Goal: Information Seeking & Learning: Find specific fact

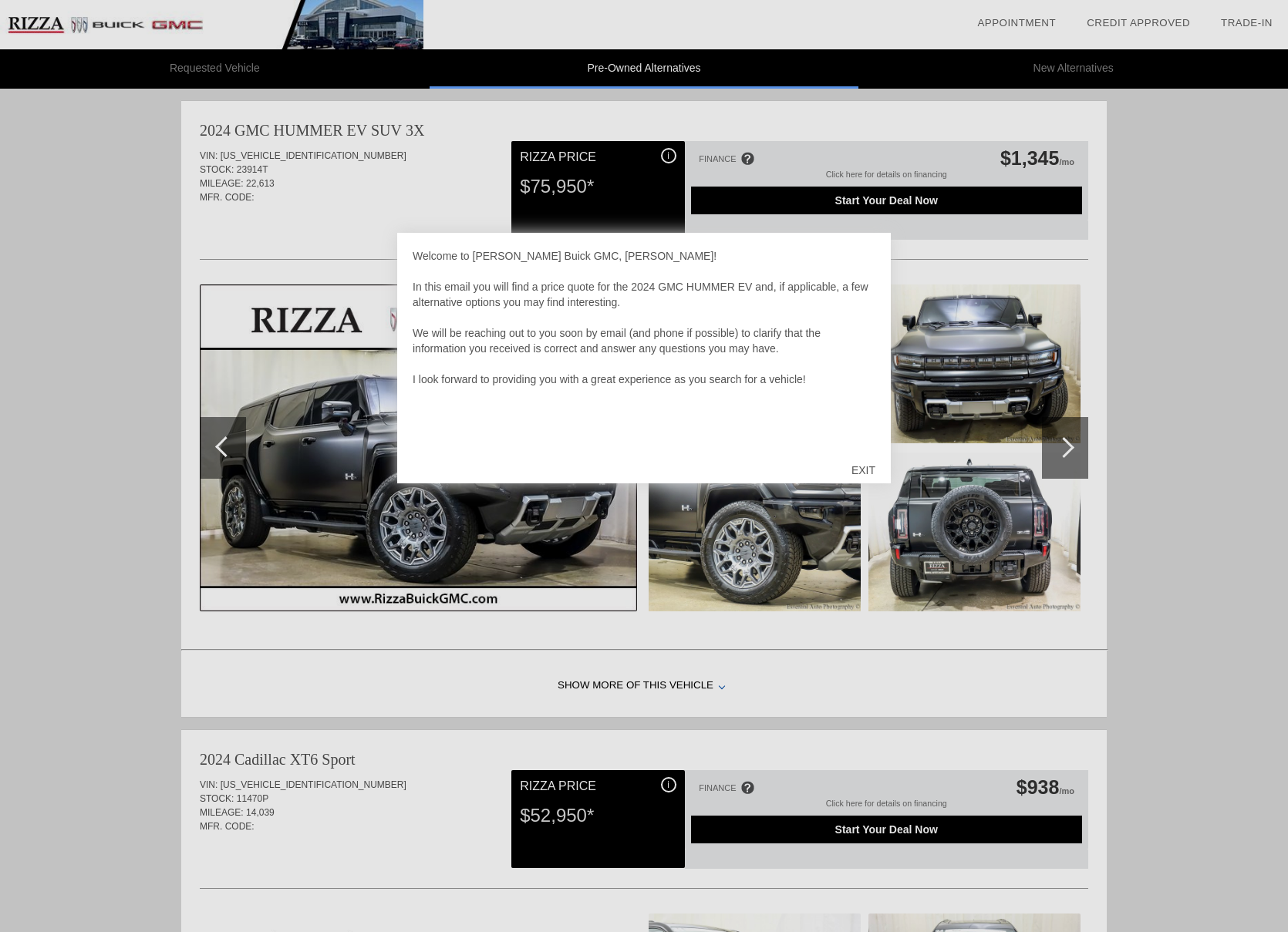
click at [860, 466] on div "EXIT" at bounding box center [863, 470] width 54 height 46
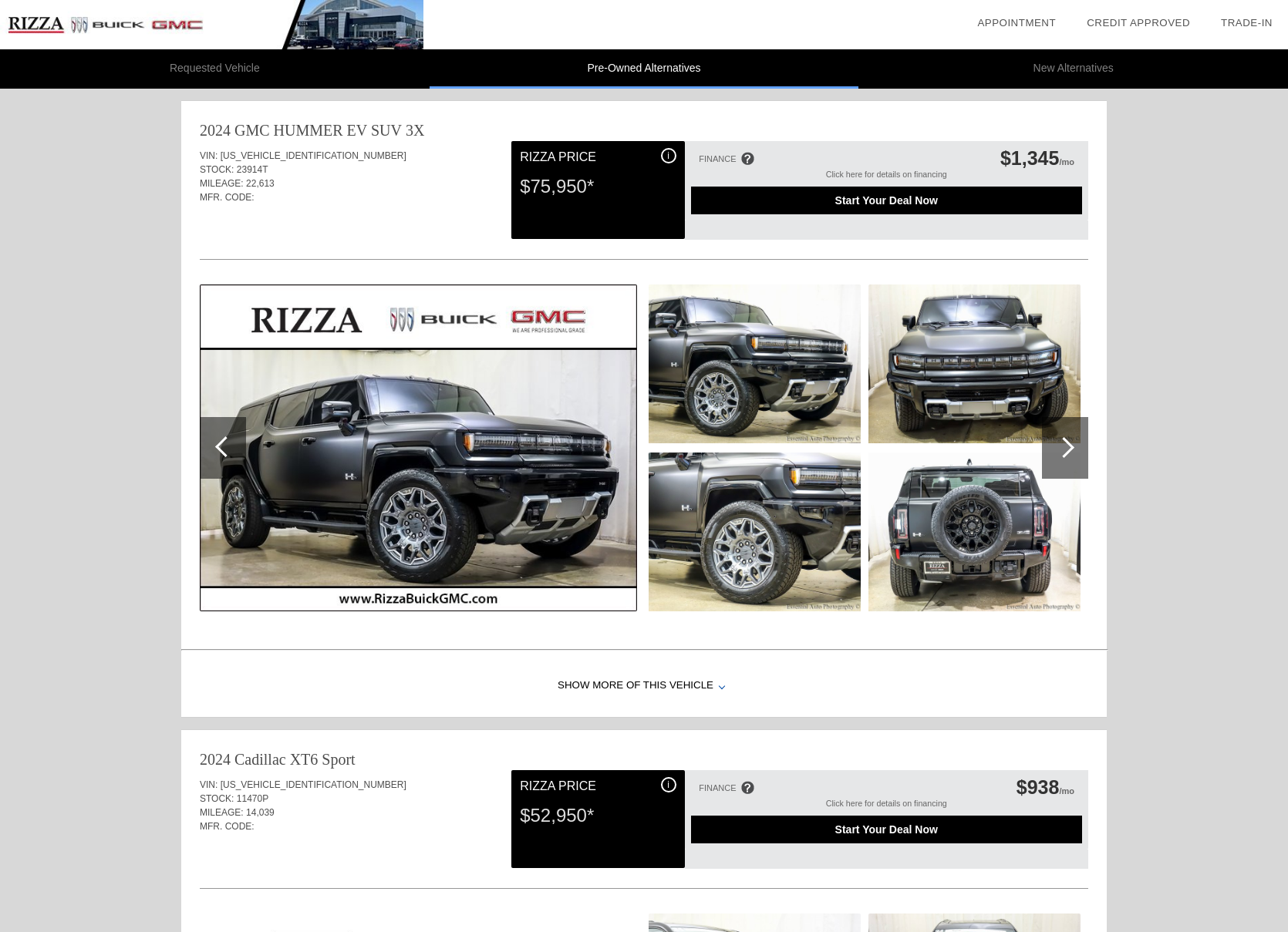
click at [1070, 452] on div at bounding box center [1065, 448] width 46 height 61
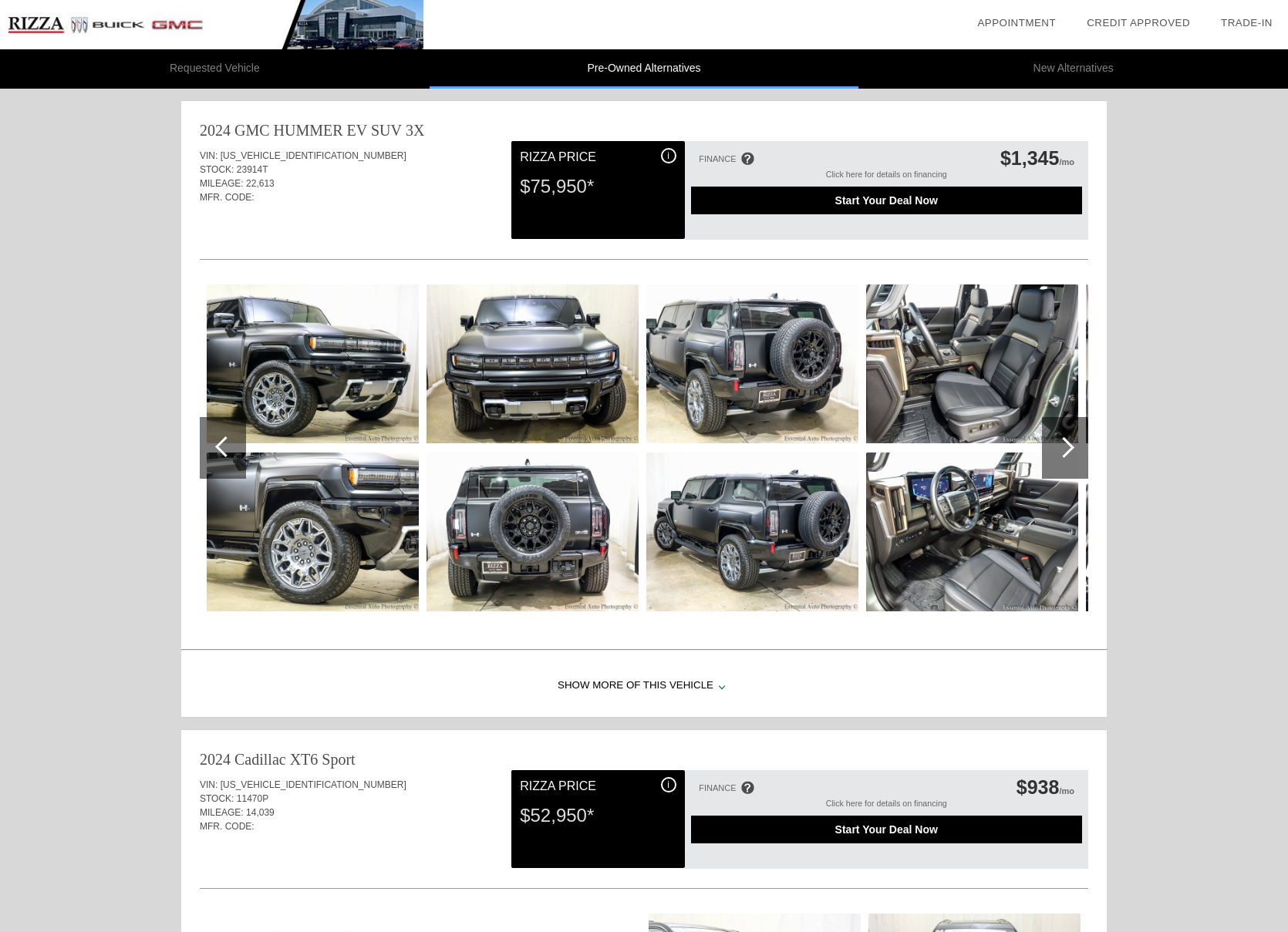
click at [1070, 452] on div at bounding box center [1065, 448] width 46 height 61
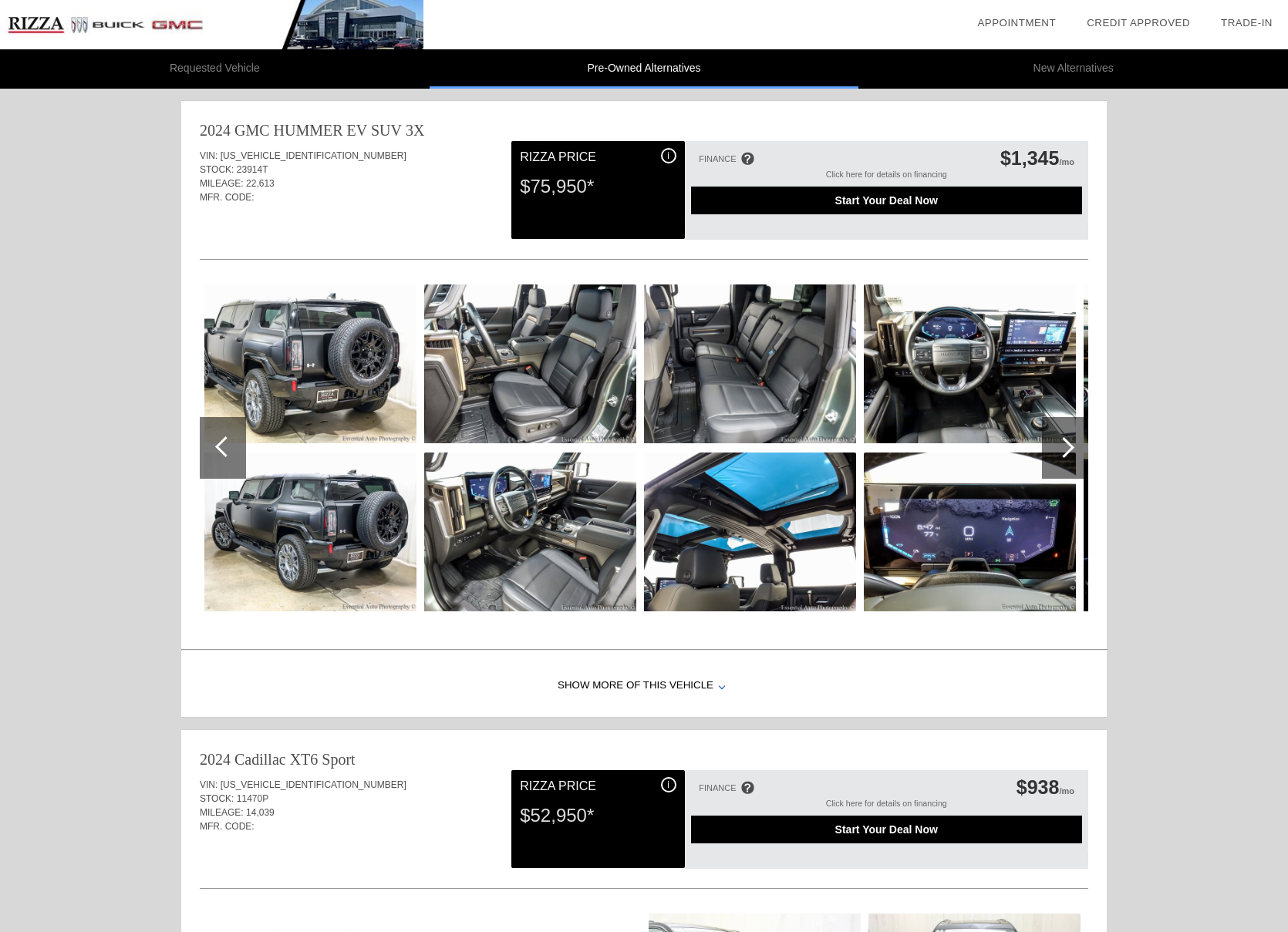
click at [1070, 452] on div at bounding box center [1065, 448] width 46 height 61
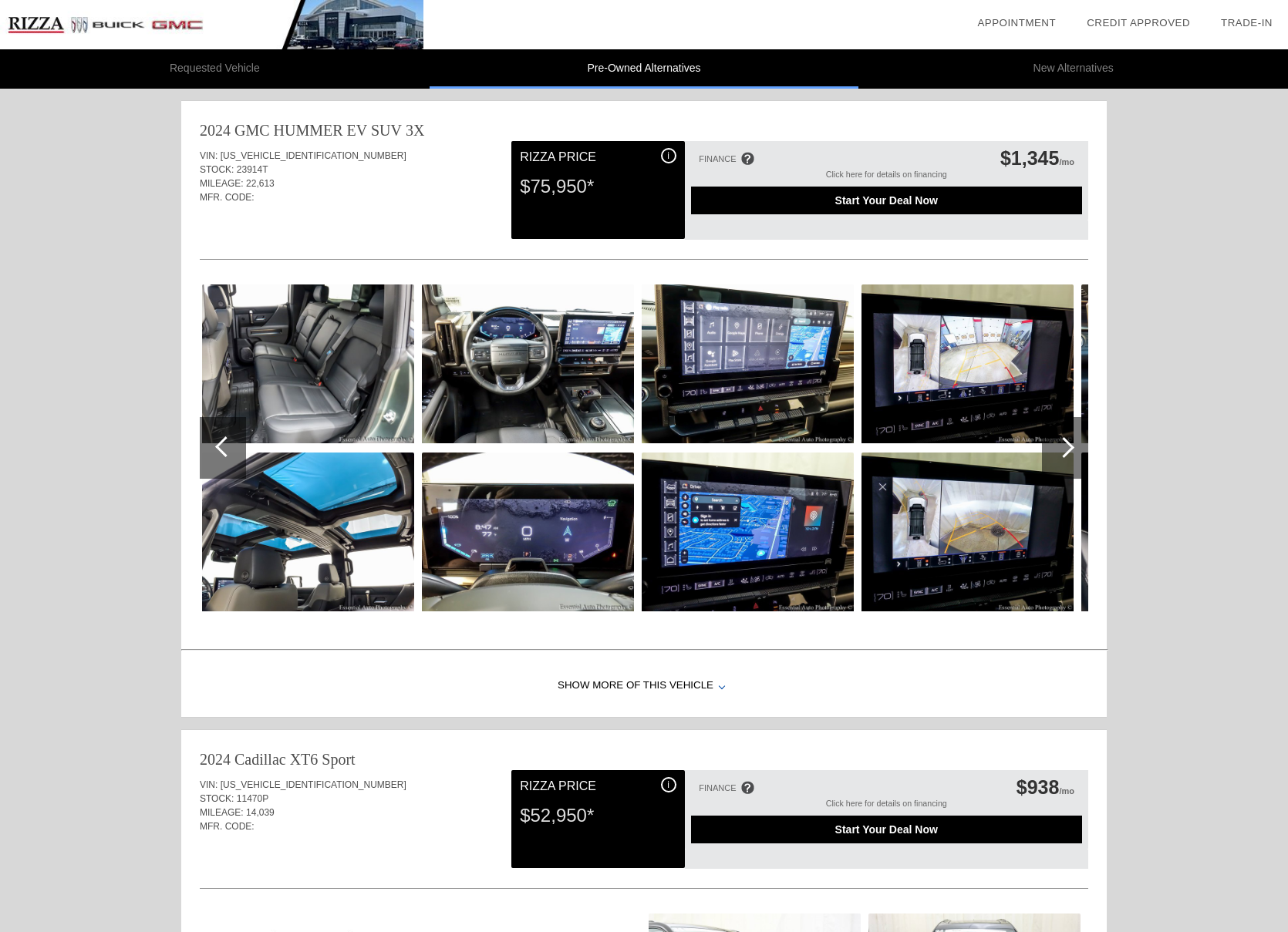
click at [1070, 452] on div at bounding box center [1065, 448] width 46 height 61
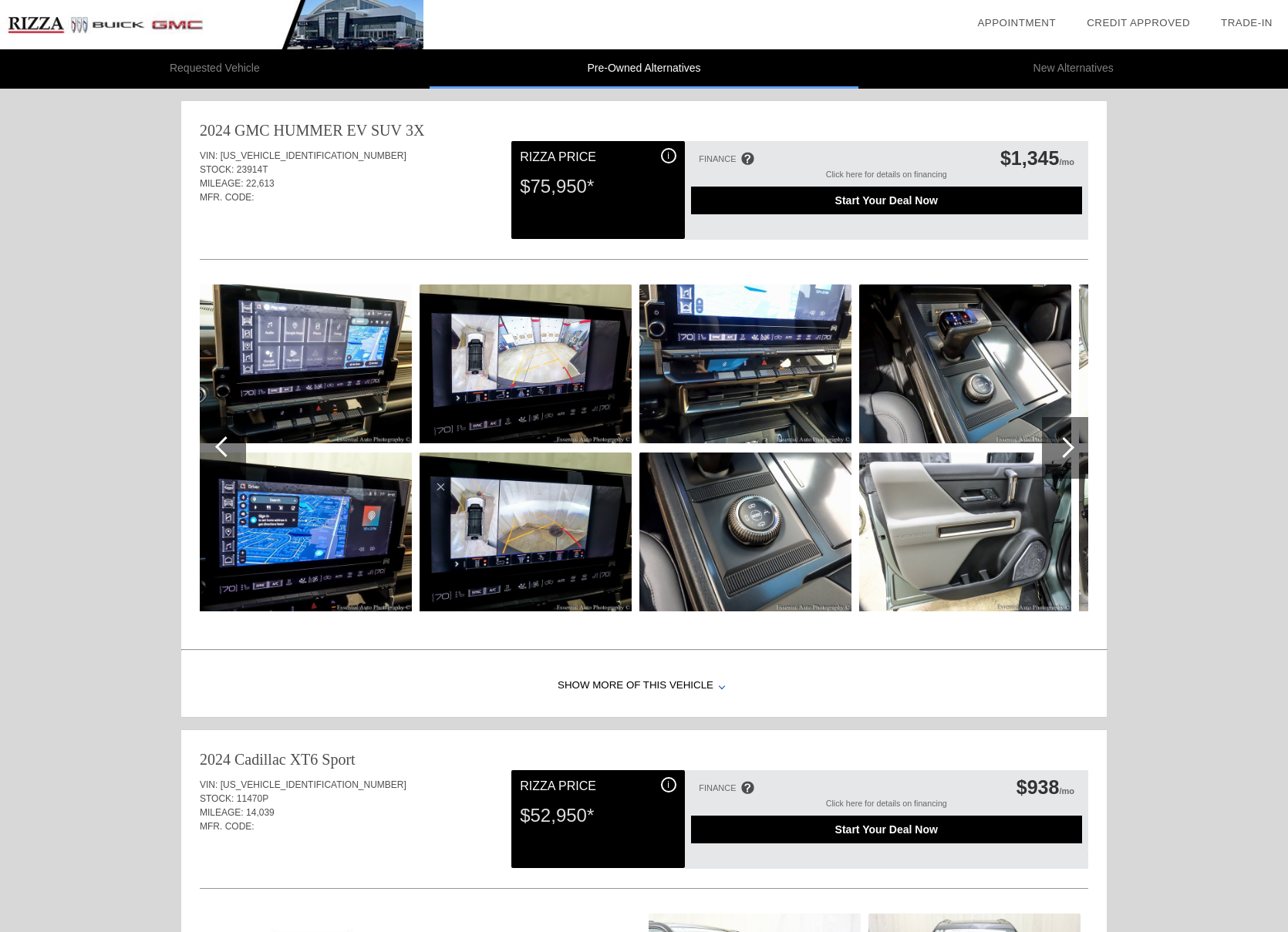
click at [1070, 452] on div at bounding box center [1065, 448] width 46 height 61
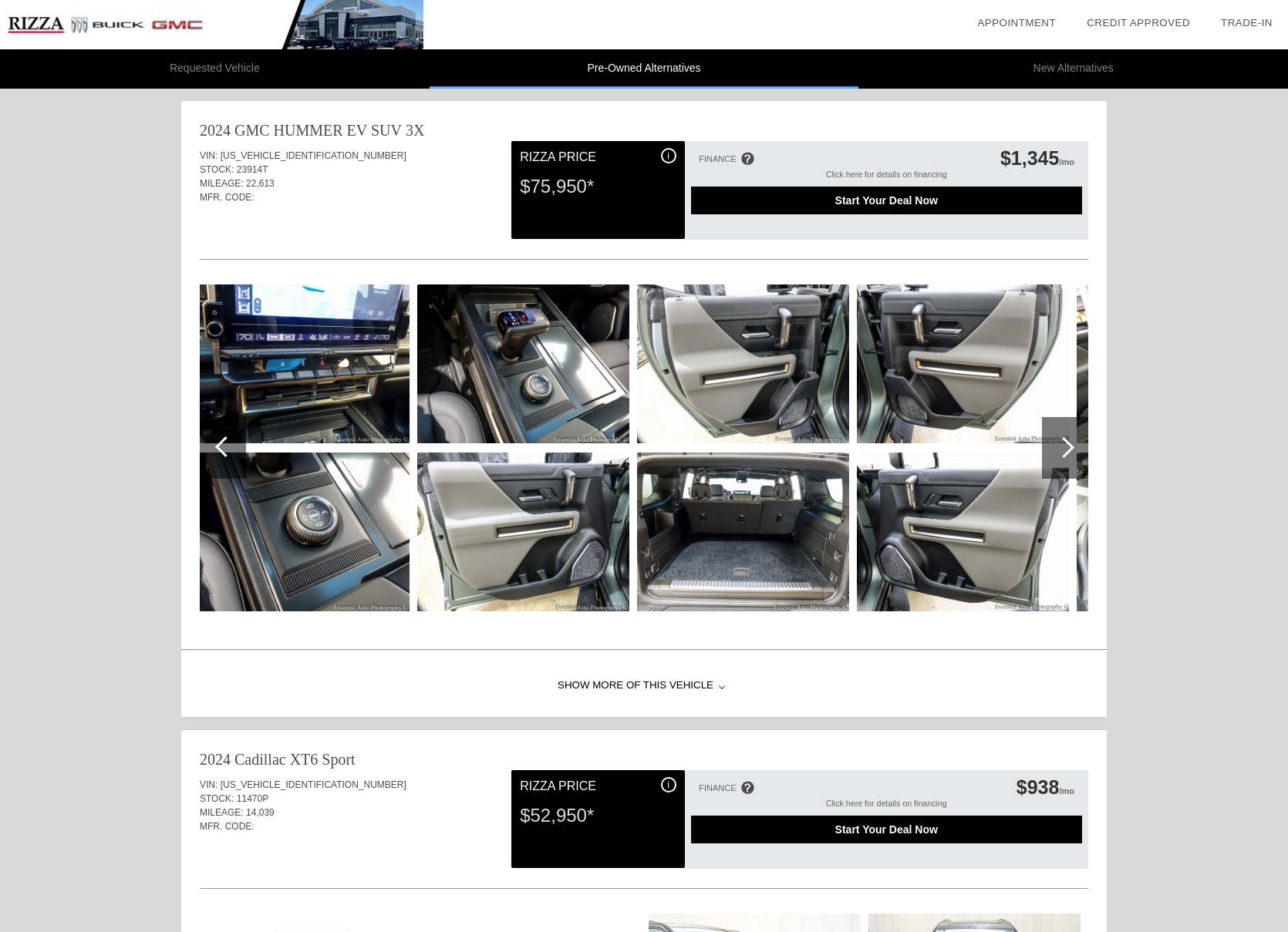
click at [1070, 452] on div at bounding box center [1065, 448] width 46 height 61
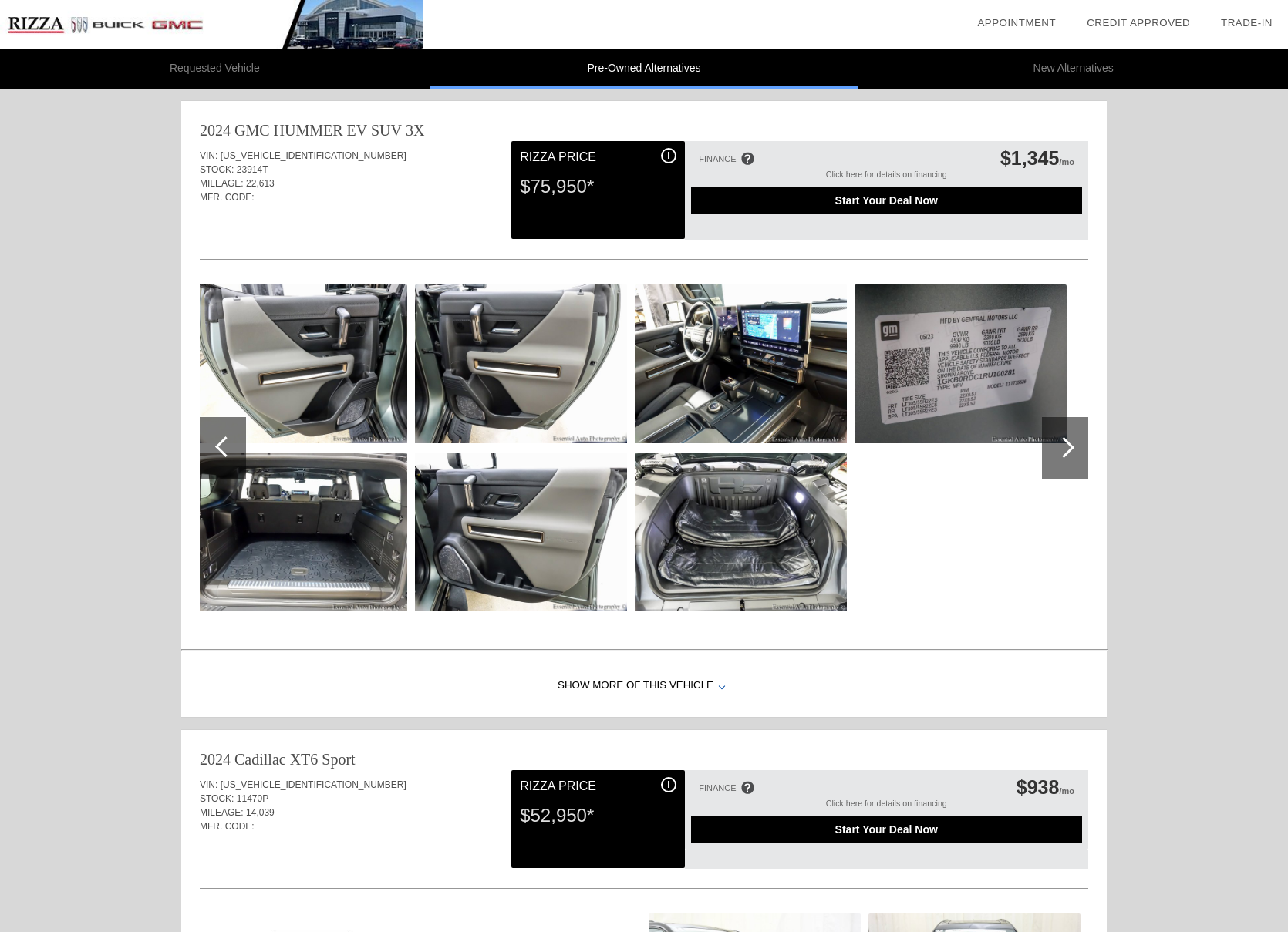
click at [1070, 453] on div at bounding box center [1065, 448] width 46 height 61
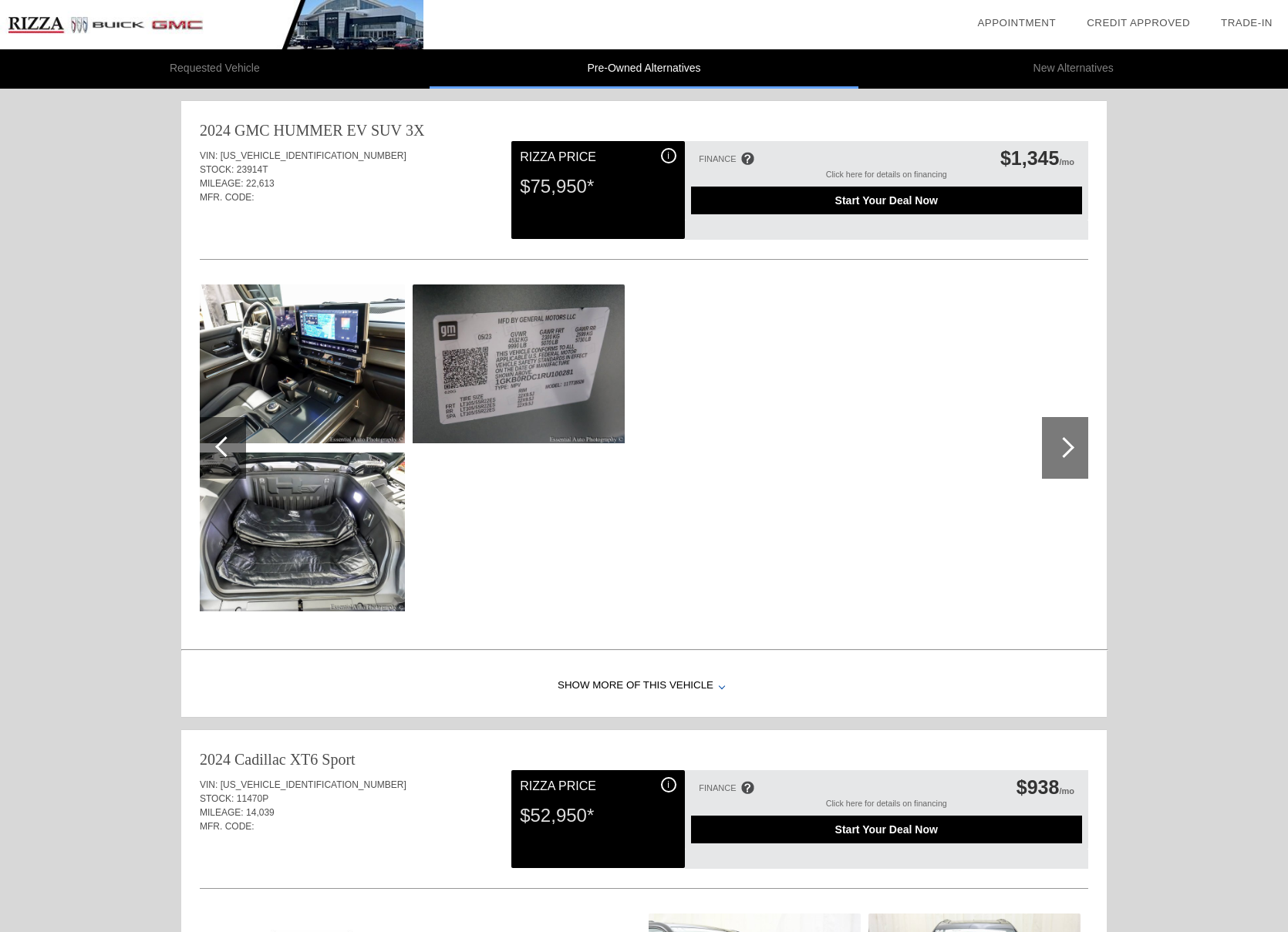
click at [671, 676] on div "Show More of this Vehicle" at bounding box center [644, 686] width 925 height 61
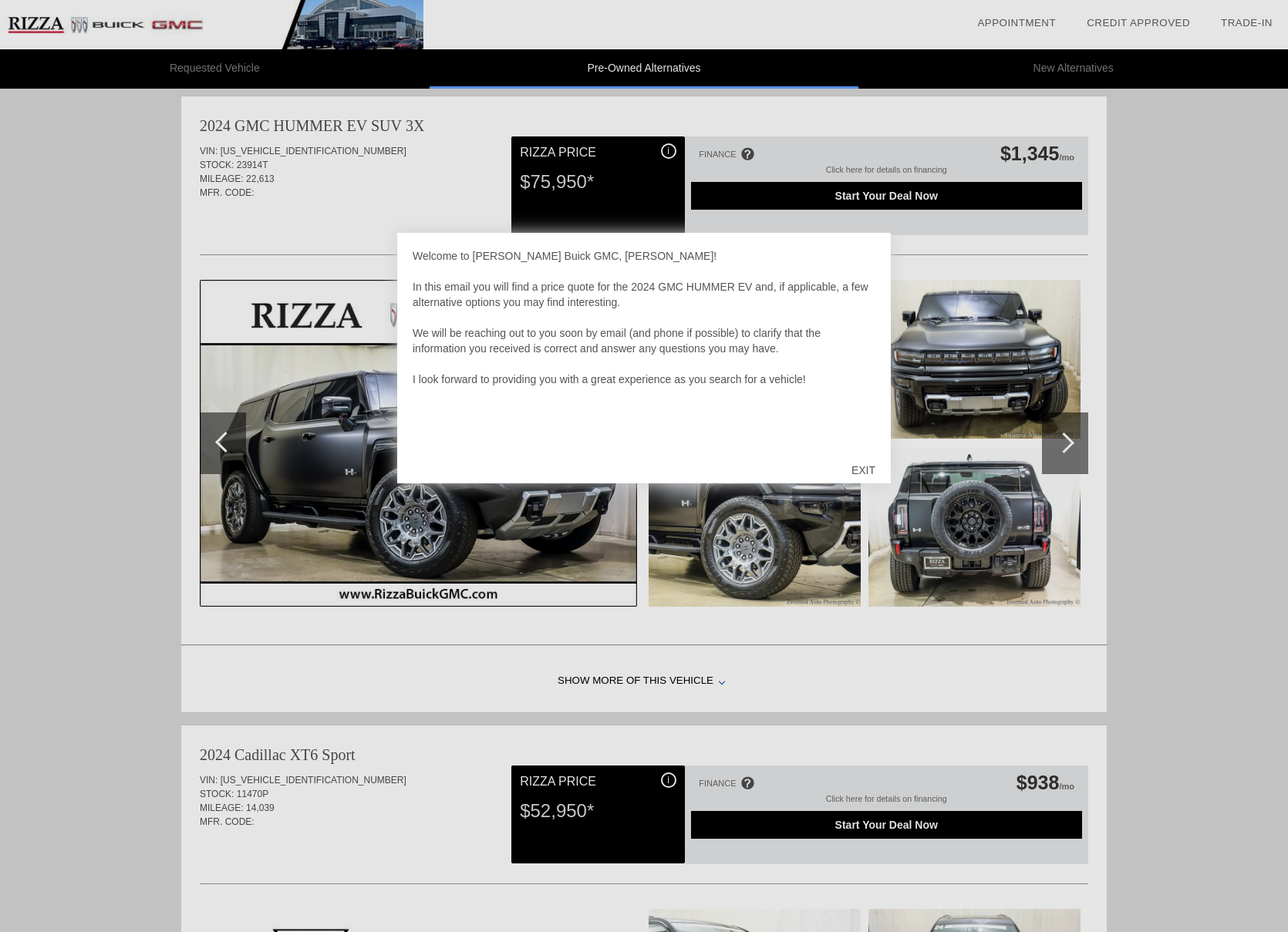
click at [868, 469] on div "EXIT" at bounding box center [863, 470] width 54 height 46
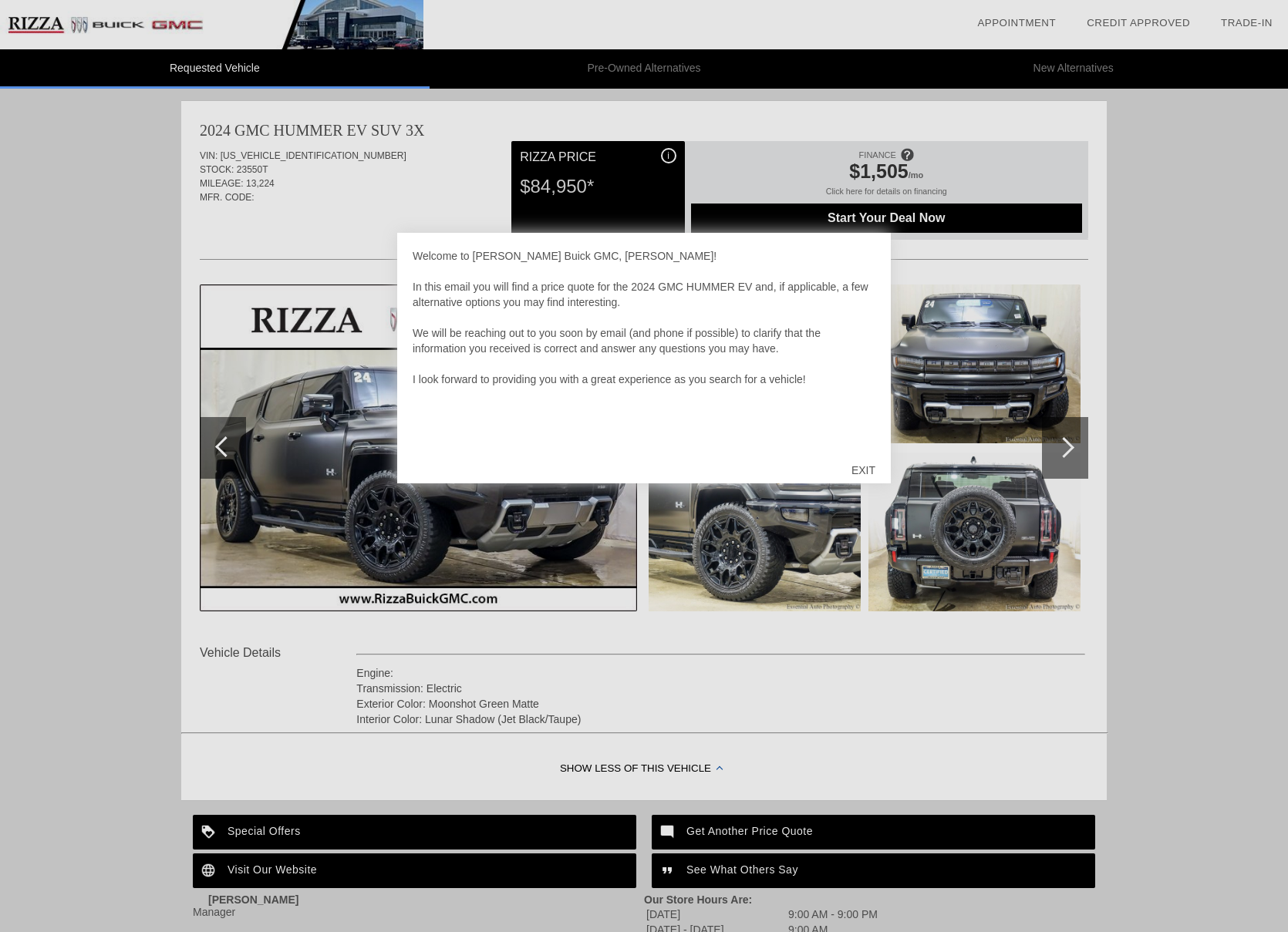
click at [863, 472] on div "EXIT" at bounding box center [863, 470] width 54 height 46
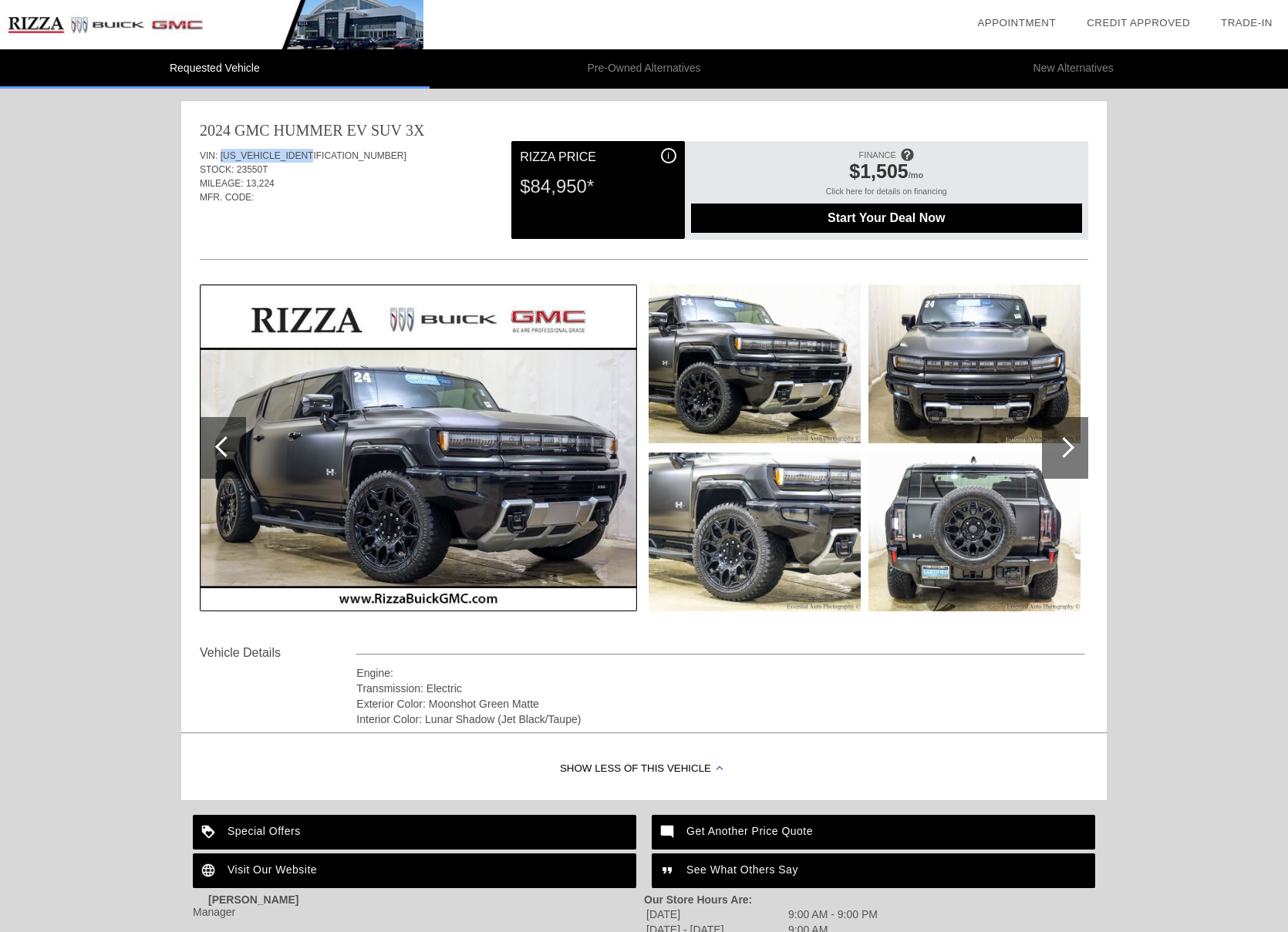
drag, startPoint x: 221, startPoint y: 156, endPoint x: 328, endPoint y: 158, distance: 107.0
click at [328, 158] on div "VIN: [US_VEHICLE_IDENTIFICATION_NUMBER]" at bounding box center [644, 156] width 889 height 14
copy span "[US_VEHICLE_IDENTIFICATION_NUMBER]"
